Goal: Use online tool/utility

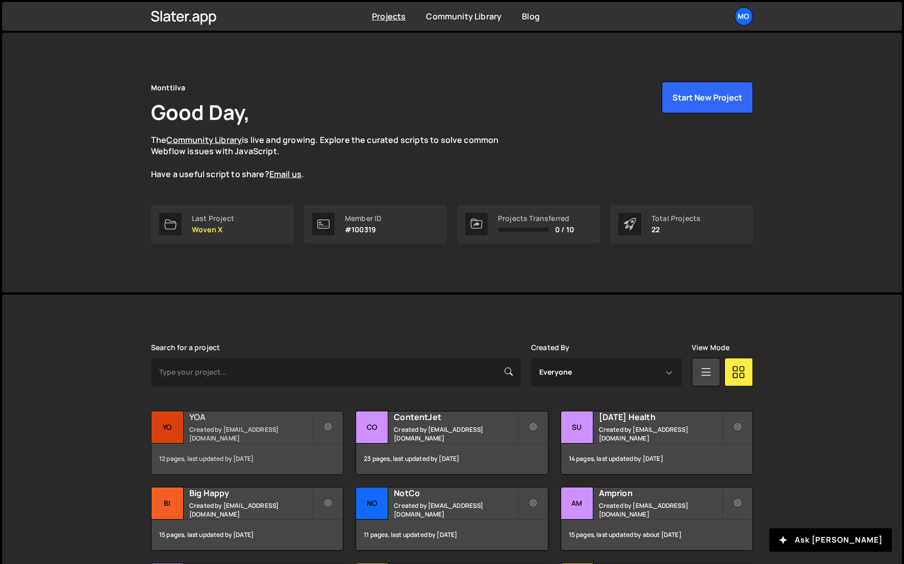
click at [178, 423] on div "YO" at bounding box center [167, 427] width 32 height 32
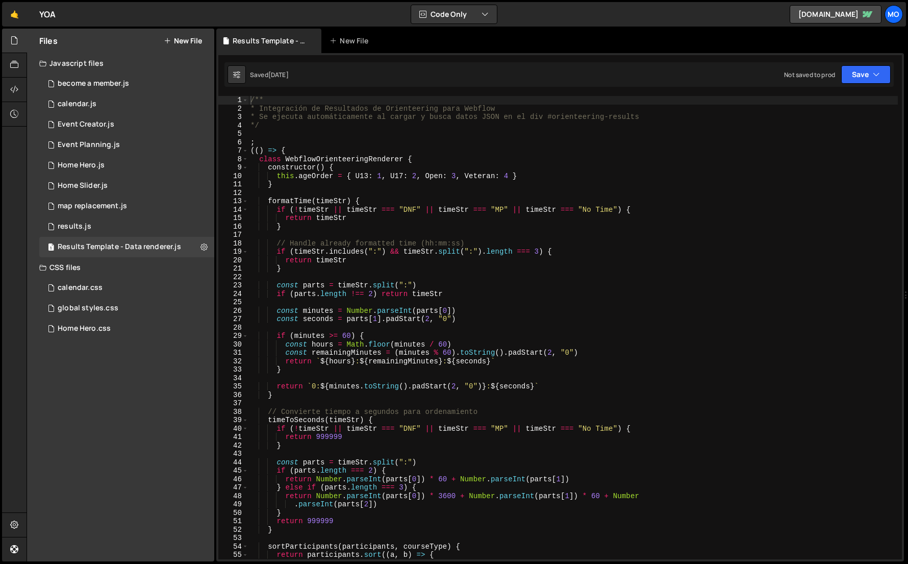
click at [327, 351] on div "/** * Integración de Resultados de Orienteering para Webflow * Se ejecuta autom…" at bounding box center [572, 336] width 649 height 480
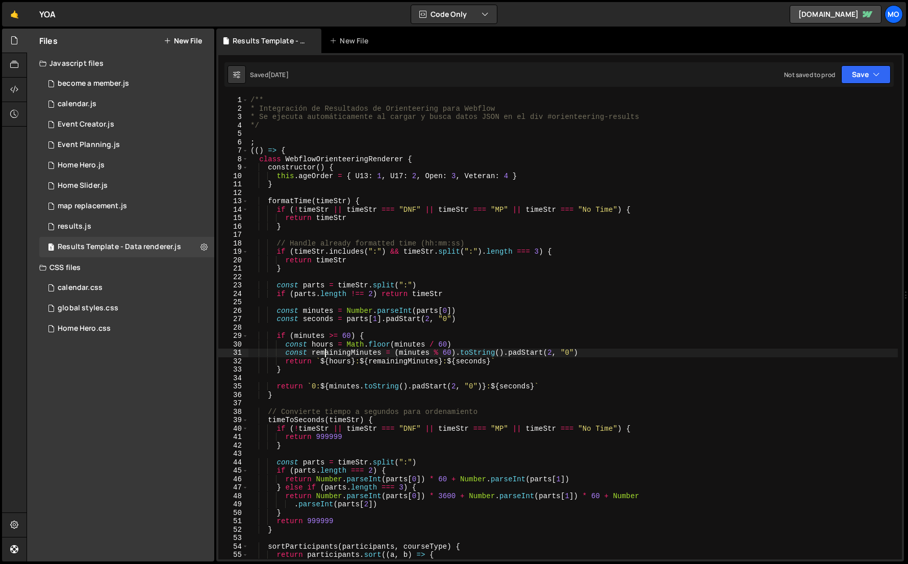
type textarea "})()"
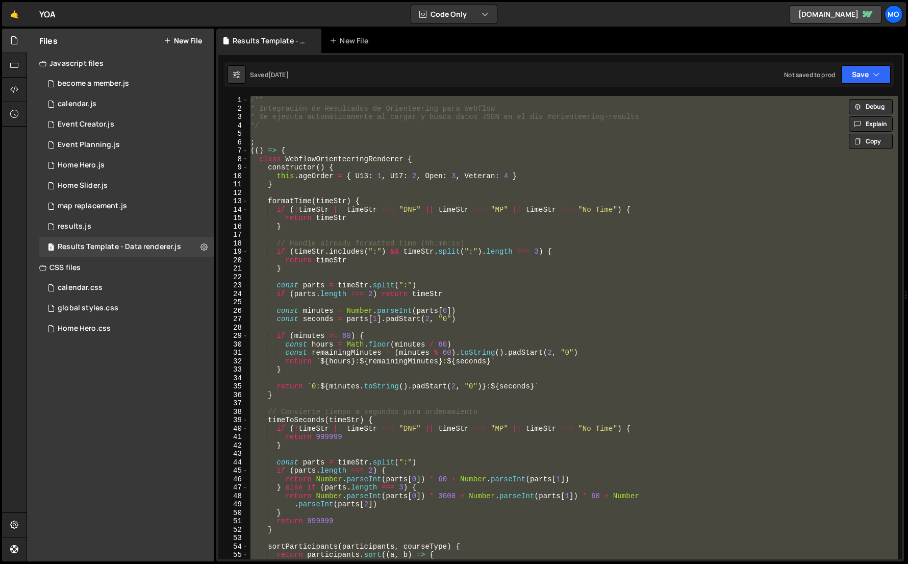
paste textarea
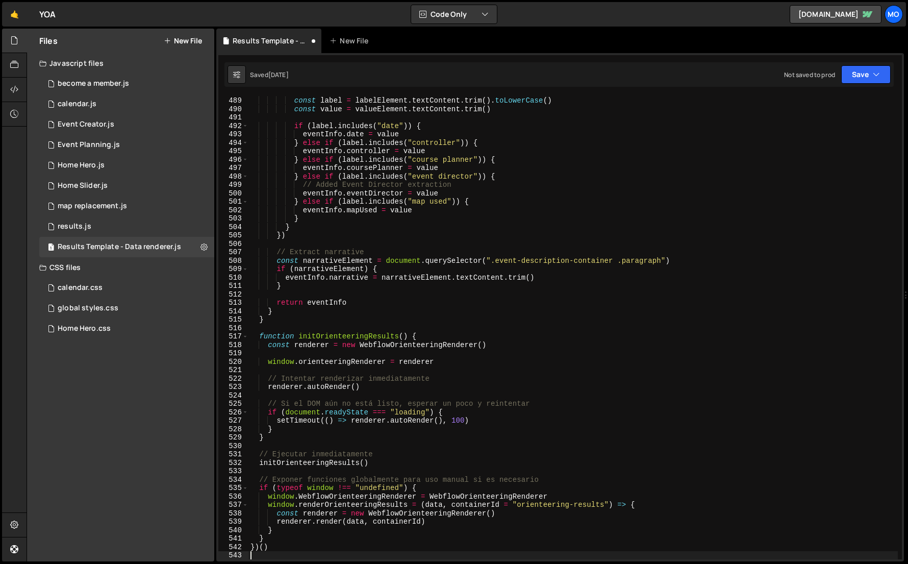
scroll to position [4208, 0]
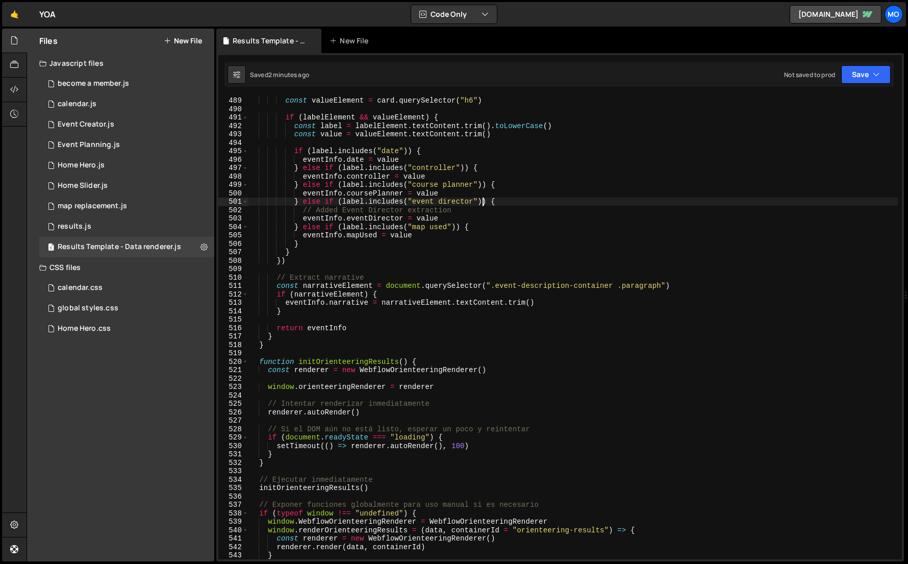
click at [482, 199] on div "const labelElement = card . querySelector ( ".text-style-allcaps" ) const value…" at bounding box center [572, 328] width 649 height 480
type textarea "})()"
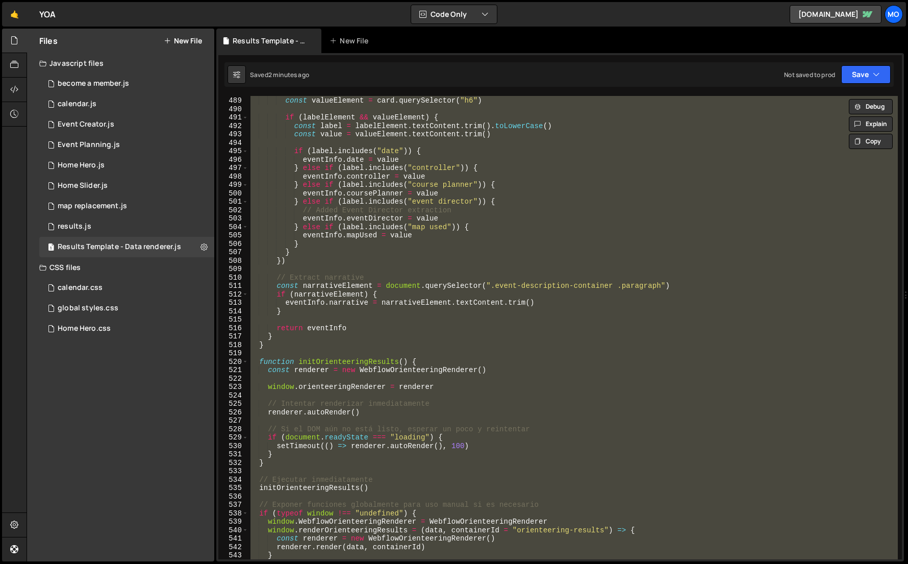
paste textarea
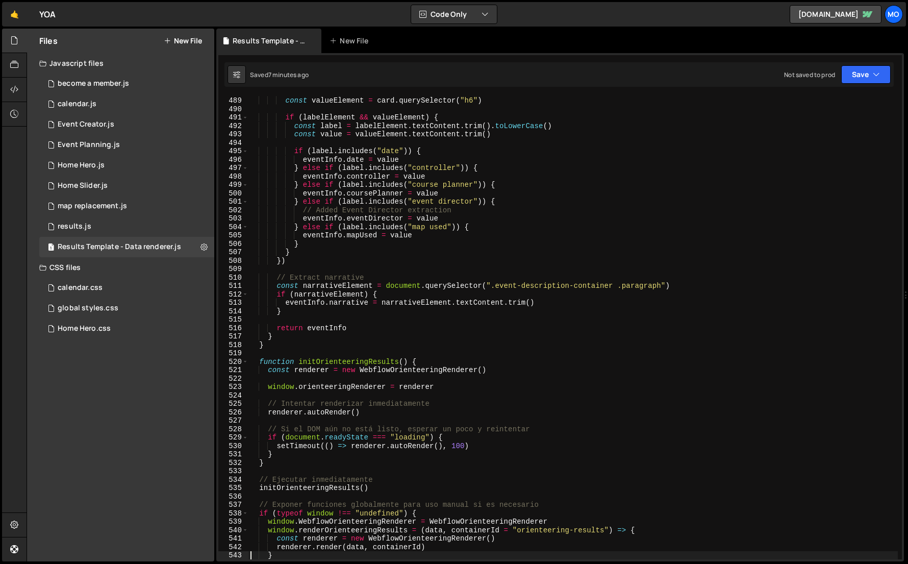
click at [268, 295] on div "const labelElement = card . querySelector ( ".text-style-allcaps" ) const value…" at bounding box center [572, 328] width 649 height 480
type textarea "})()"
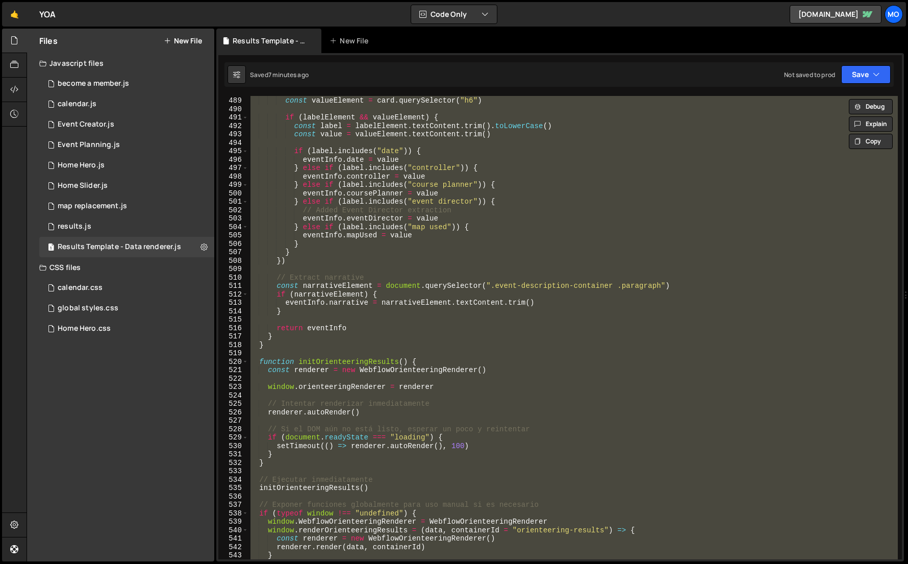
paste textarea
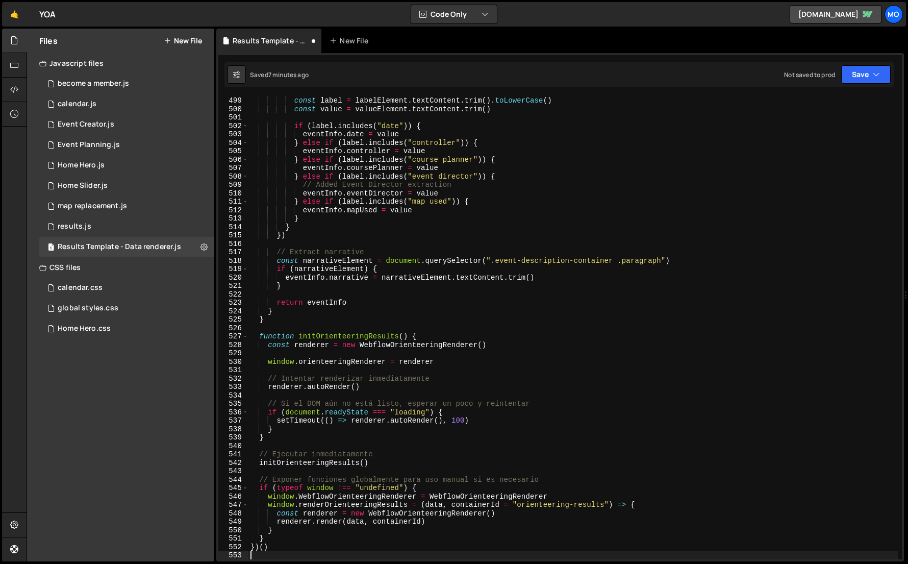
type textarea "}"
